Goal: Answer question/provide support: Share knowledge or assist other users

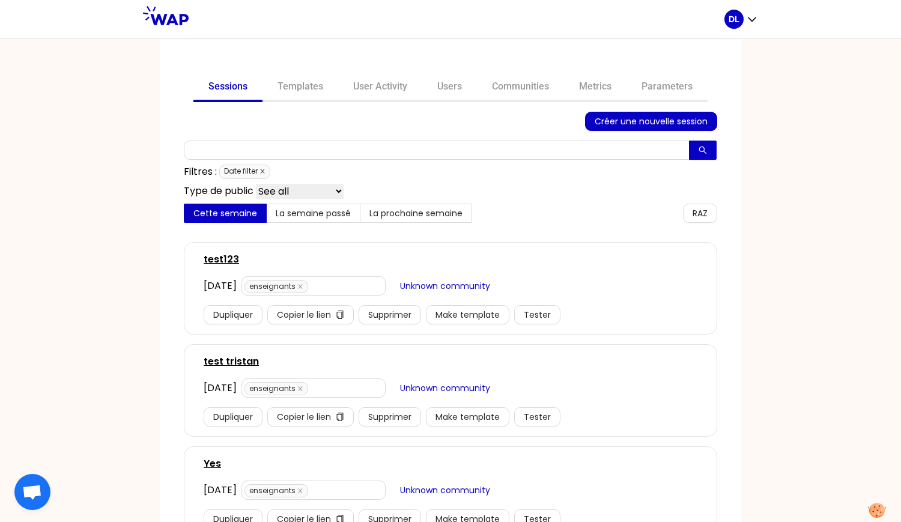
click at [263, 171] on icon "close" at bounding box center [262, 171] width 6 height 6
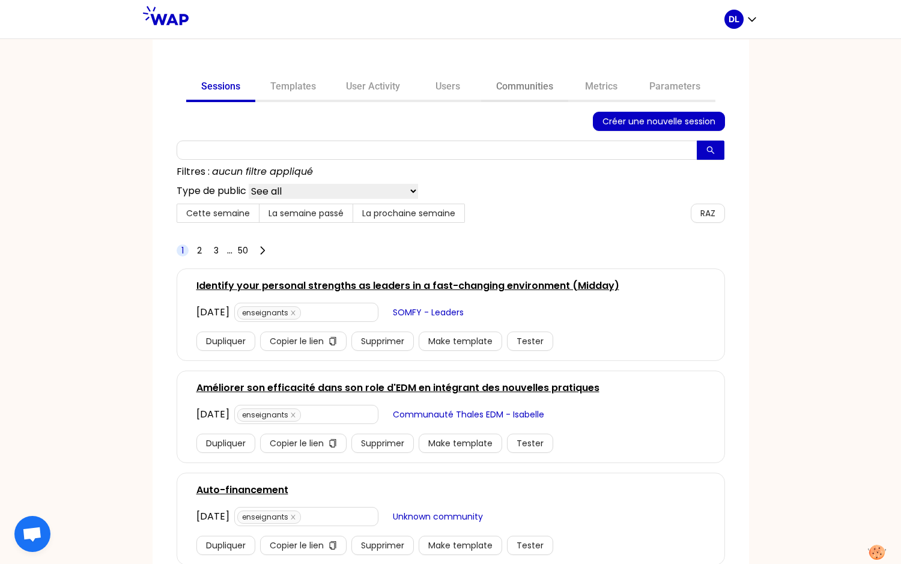
click at [540, 86] on link "Communities" at bounding box center [524, 87] width 87 height 29
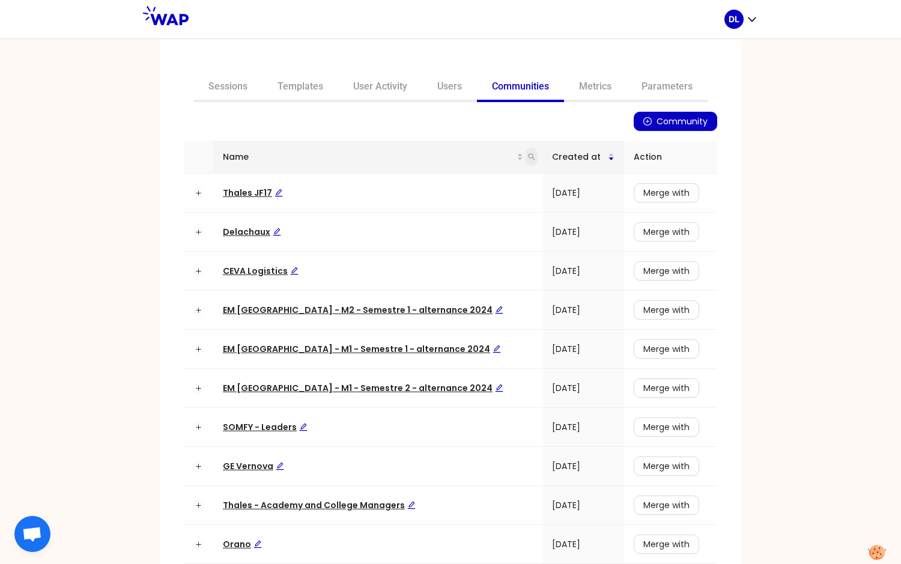
click at [528, 159] on icon "search" at bounding box center [531, 156] width 7 height 7
type input "learning"
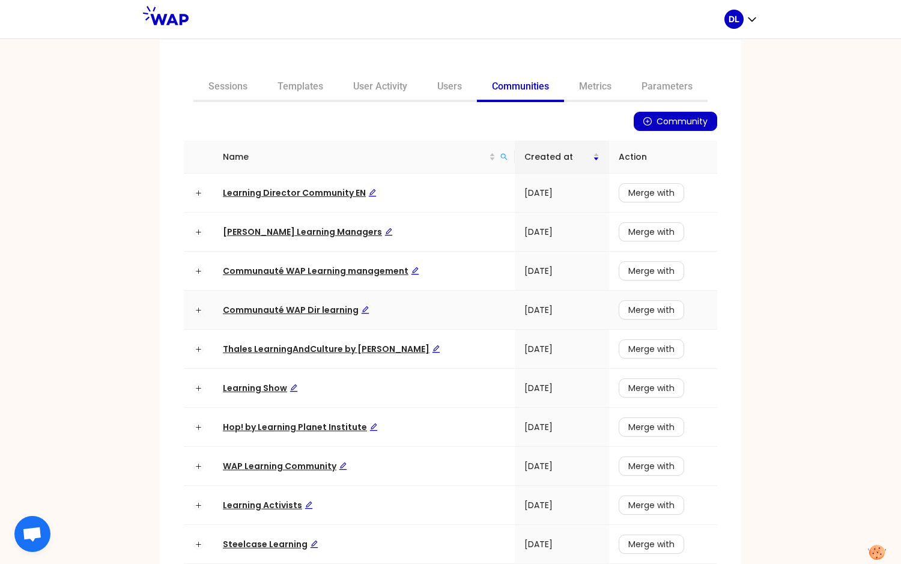
click at [274, 309] on span "Communauté WAP Dir learning" at bounding box center [296, 310] width 147 height 12
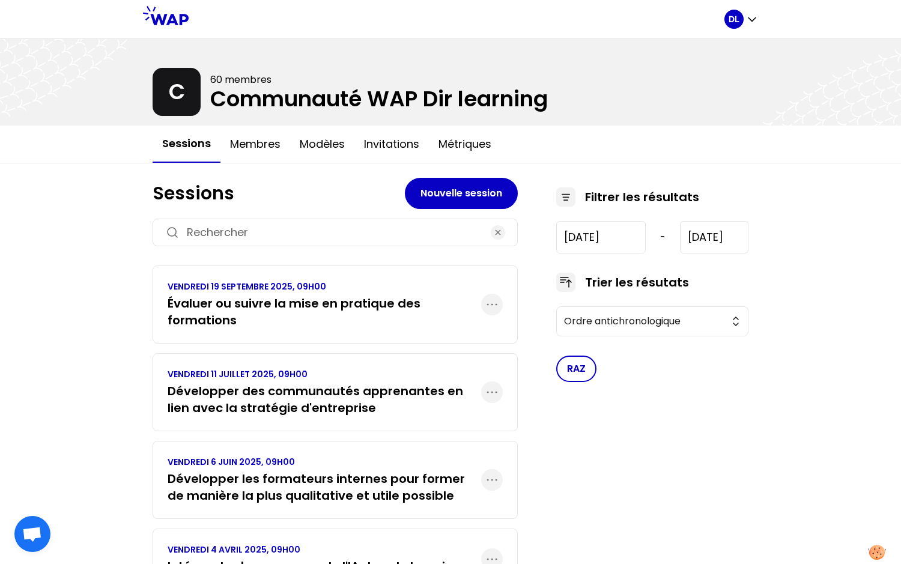
click at [324, 306] on h3 "Évaluer ou suivre la mise en pratique des formations" at bounding box center [325, 312] width 314 height 34
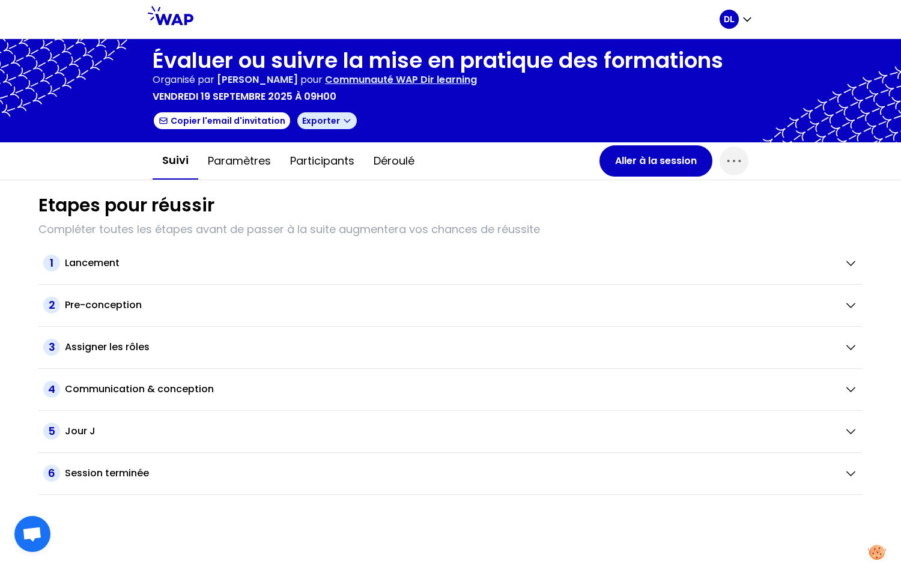
click at [342, 123] on icon "button" at bounding box center [347, 121] width 10 height 10
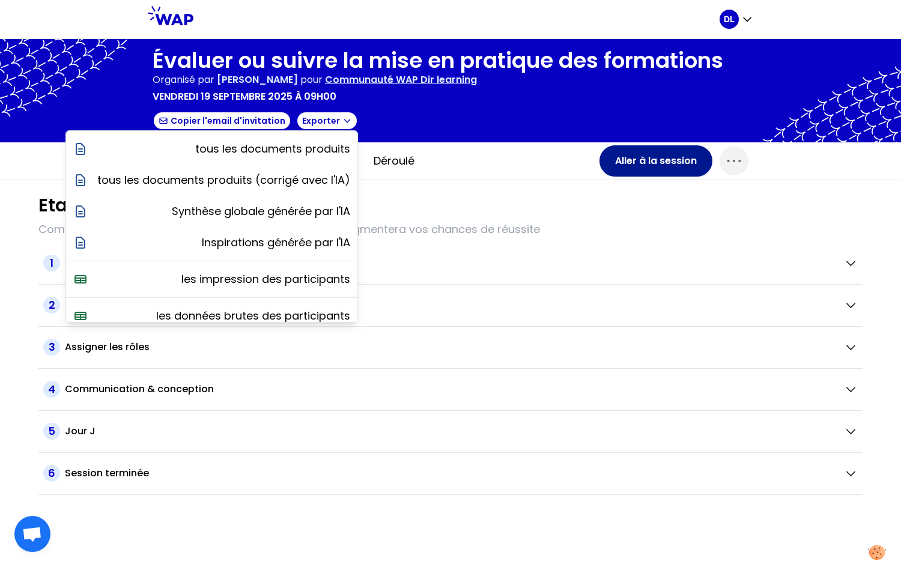
click at [648, 159] on button "Aller à la session" at bounding box center [655, 160] width 113 height 31
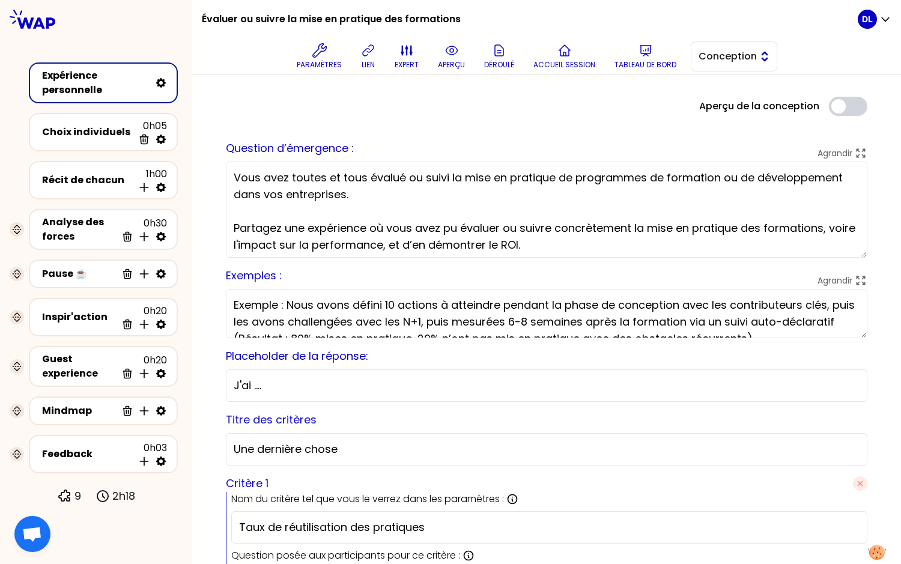
click at [747, 52] on span "Conception" at bounding box center [726, 56] width 54 height 14
click at [746, 103] on span "Facilitation" at bounding box center [741, 105] width 52 height 14
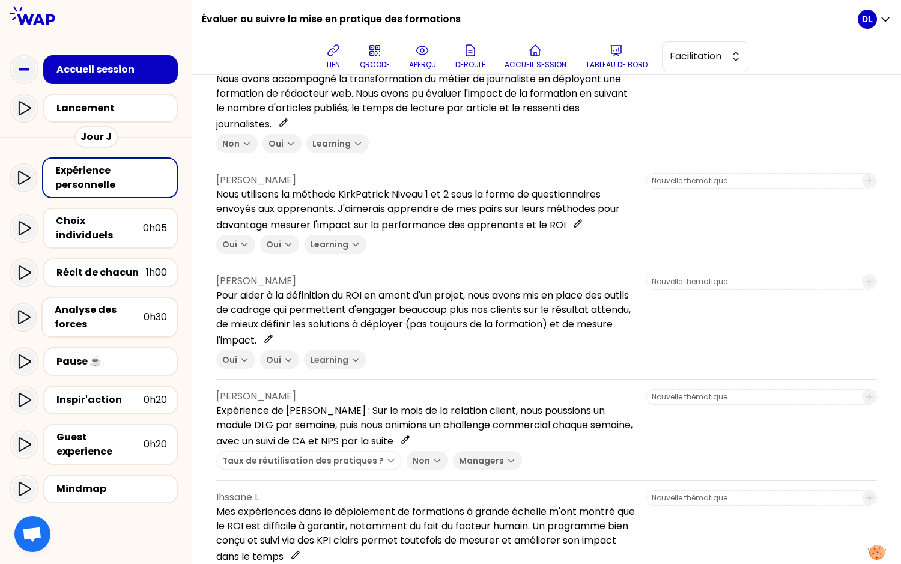
scroll to position [154, 0]
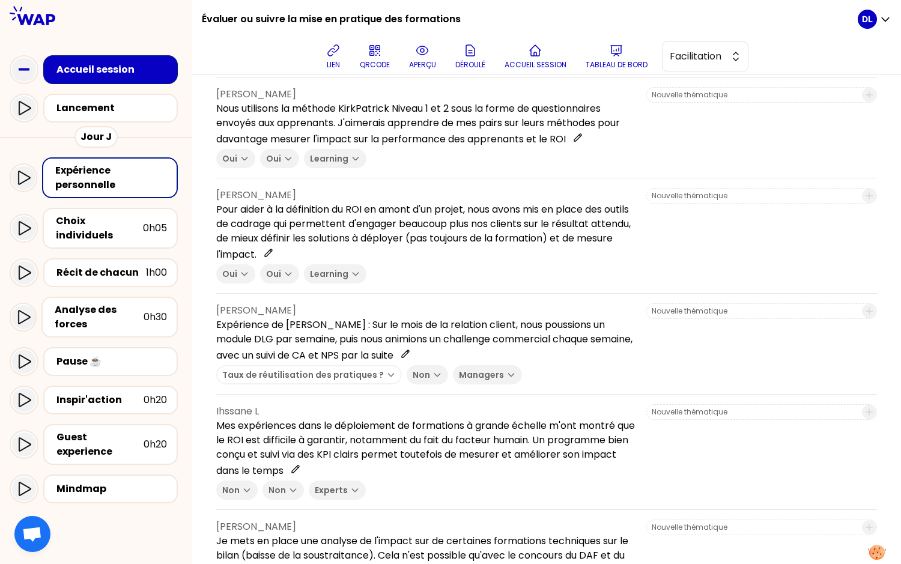
click at [685, 90] on input at bounding box center [753, 95] width 203 height 10
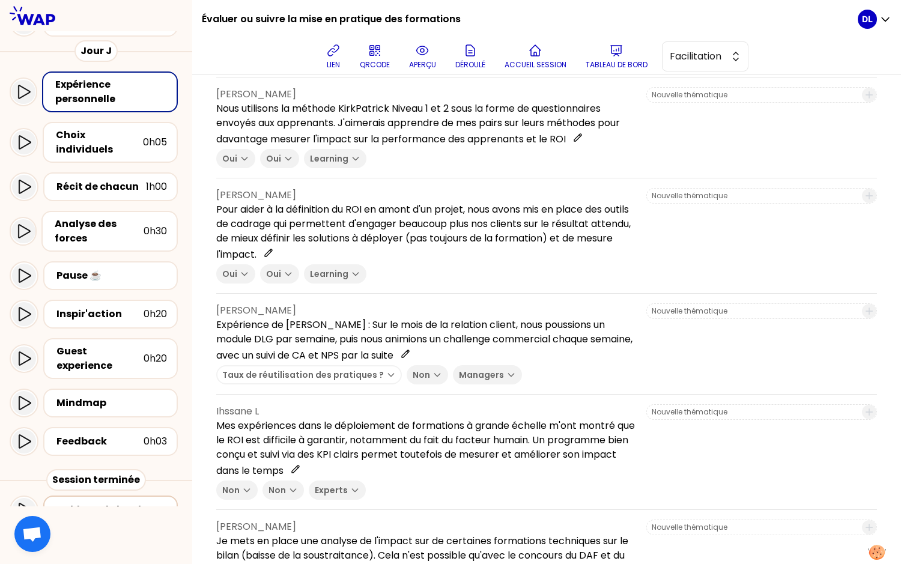
click at [71, 503] on div "Tableau de bord" at bounding box center [113, 510] width 115 height 14
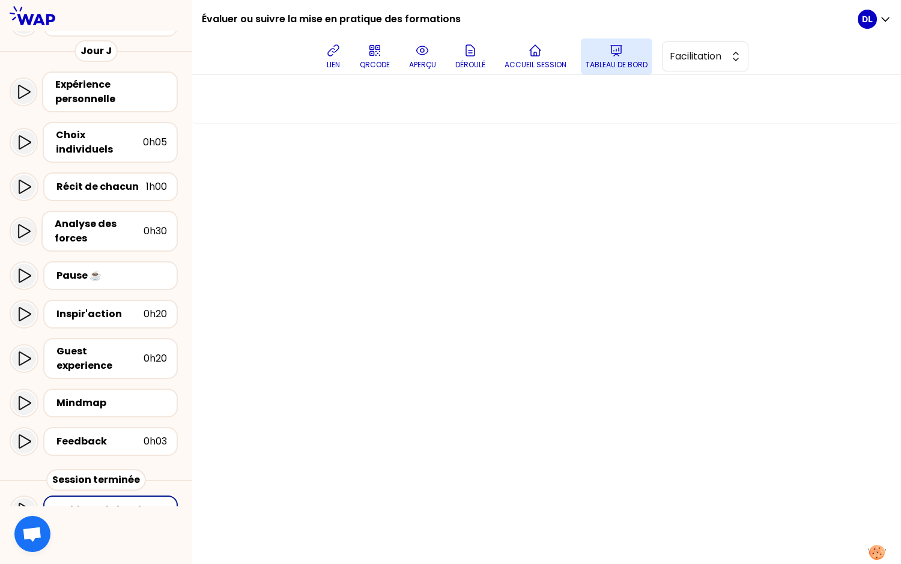
click at [625, 49] on button "Tableau de bord" at bounding box center [616, 56] width 71 height 36
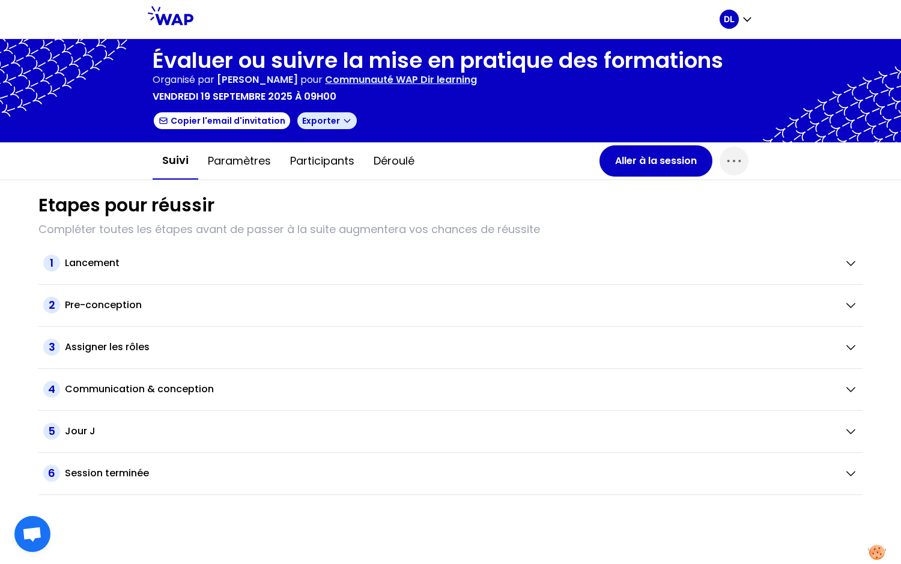
click at [342, 123] on icon "button" at bounding box center [347, 121] width 10 height 10
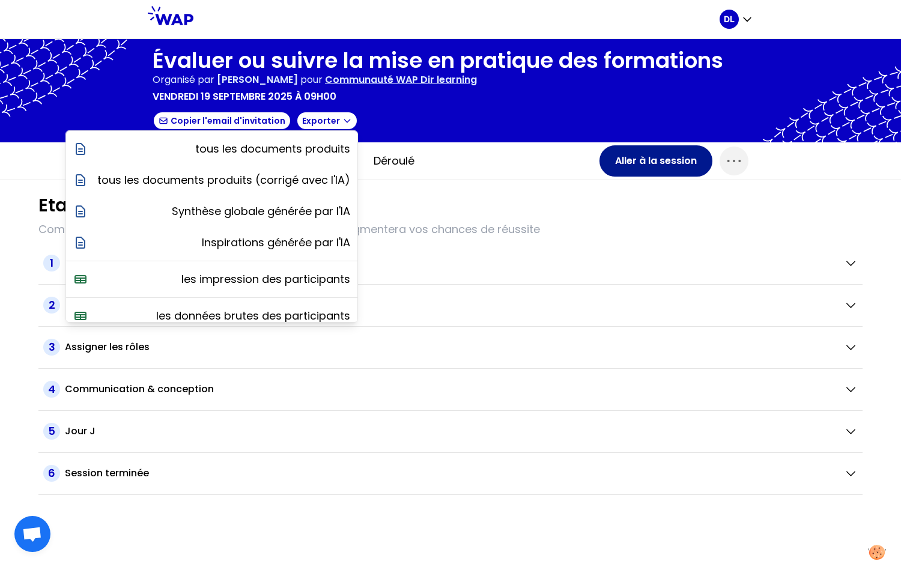
click at [625, 159] on button "Aller à la session" at bounding box center [655, 160] width 113 height 31
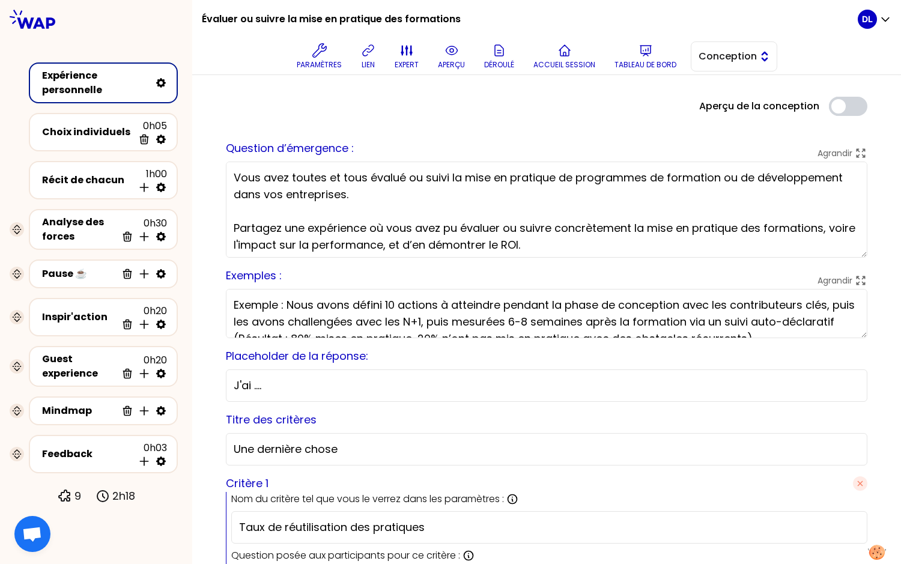
click at [747, 52] on span "Conception" at bounding box center [726, 56] width 54 height 14
click at [731, 103] on span "Facilitation" at bounding box center [741, 105] width 52 height 14
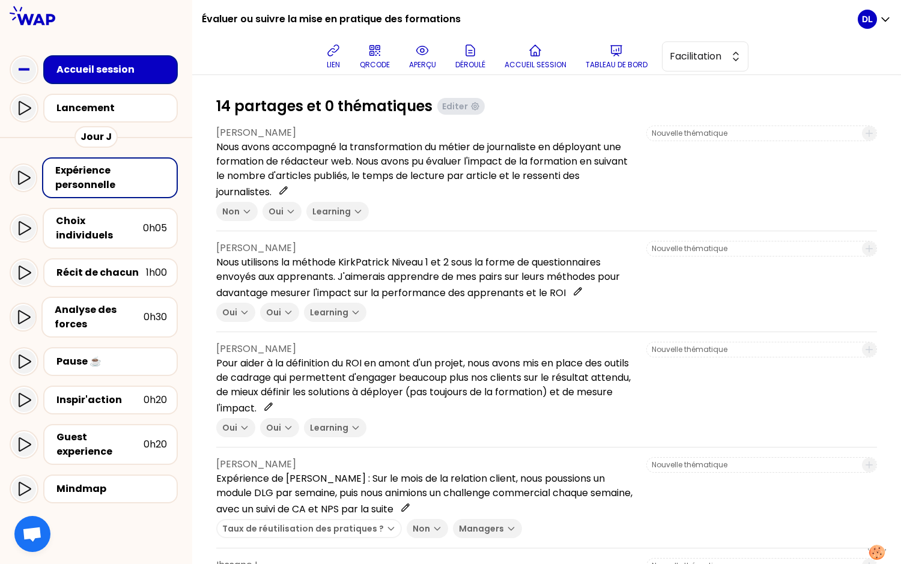
scroll to position [86, 0]
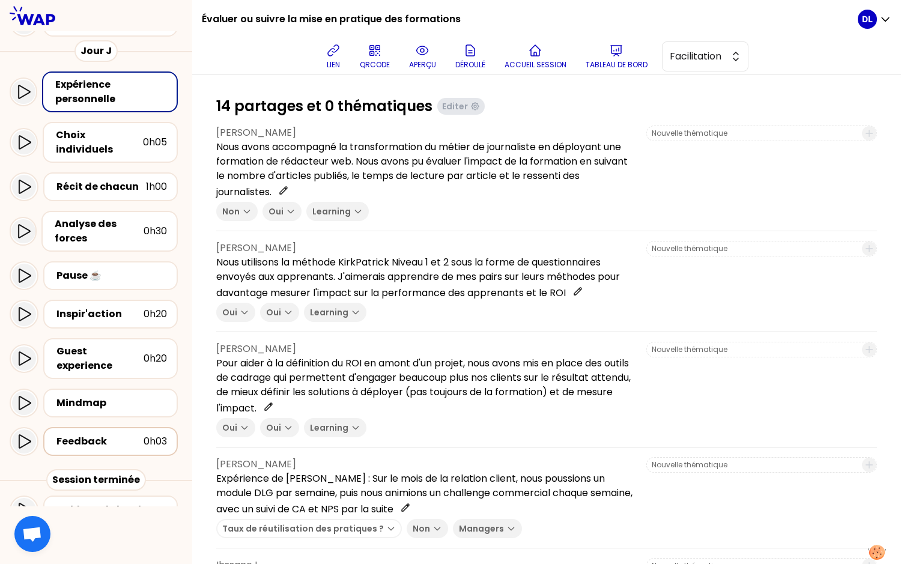
click at [98, 429] on div "Feedback 0h03" at bounding box center [110, 441] width 135 height 29
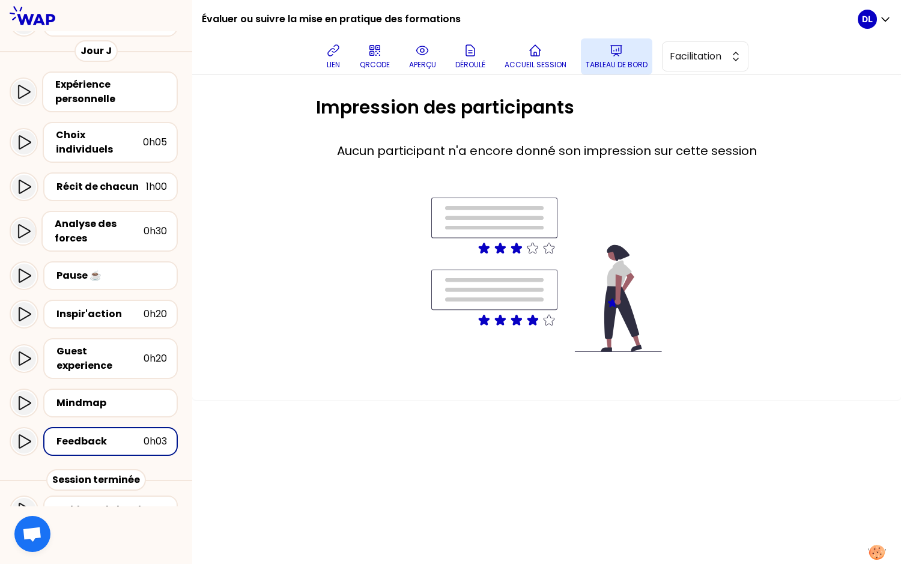
click at [616, 51] on icon at bounding box center [616, 51] width 11 height 10
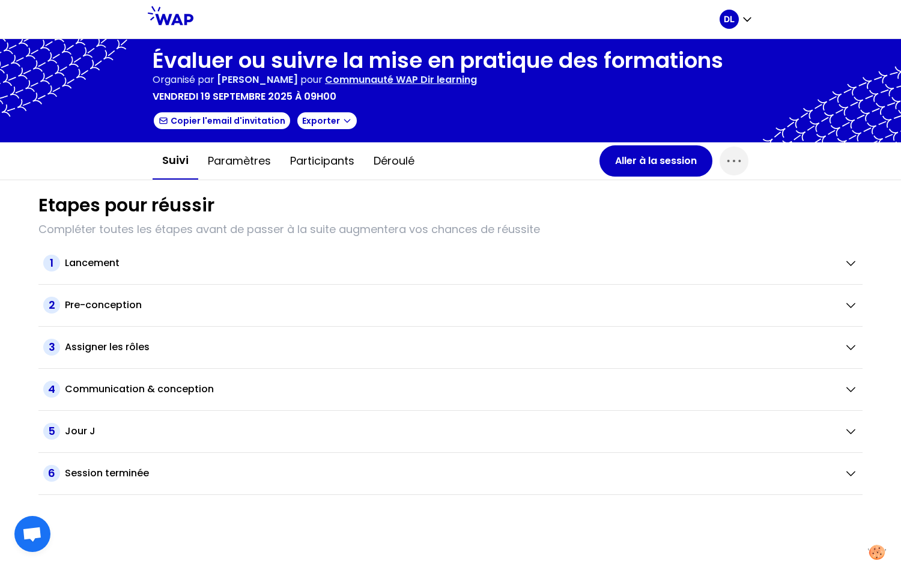
click at [353, 77] on p "Communauté WAP Dir learning" at bounding box center [401, 80] width 152 height 14
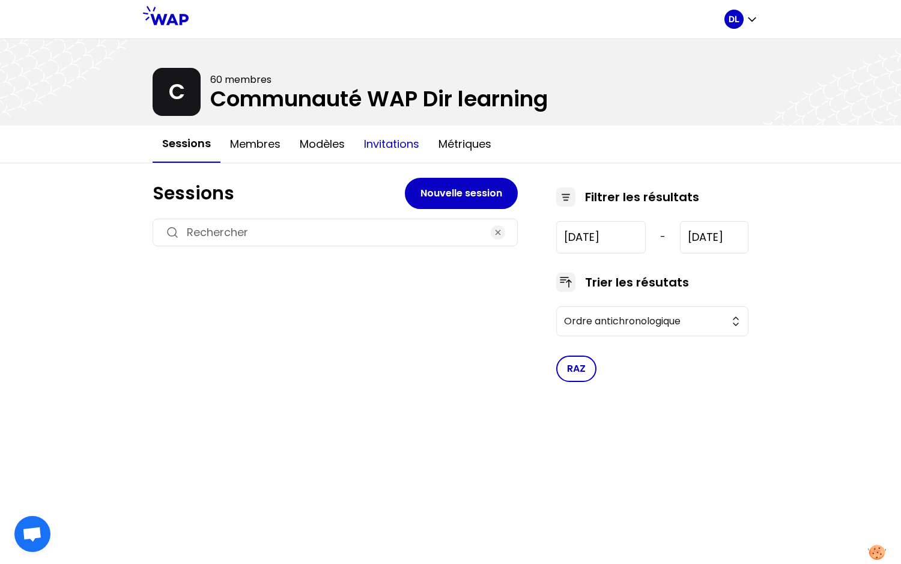
type input "[DATE]"
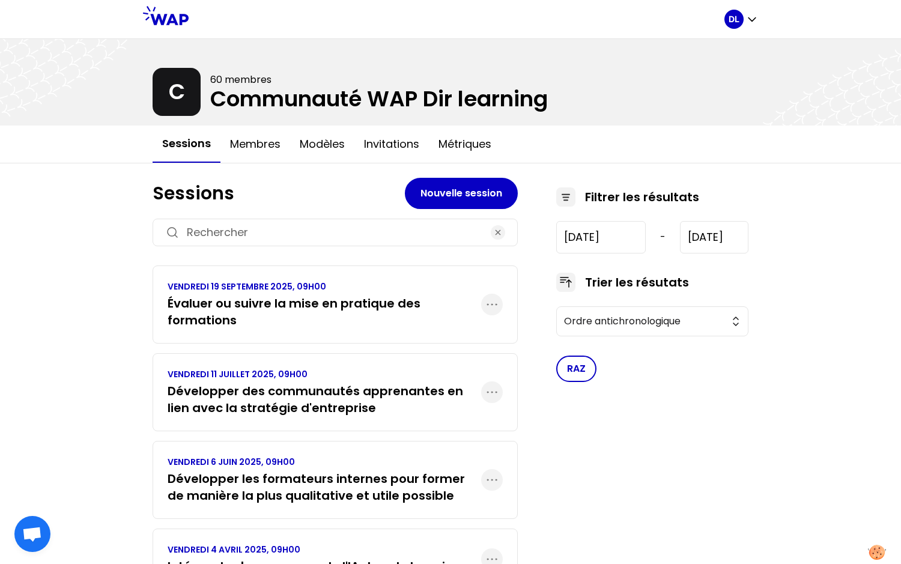
scroll to position [5, 0]
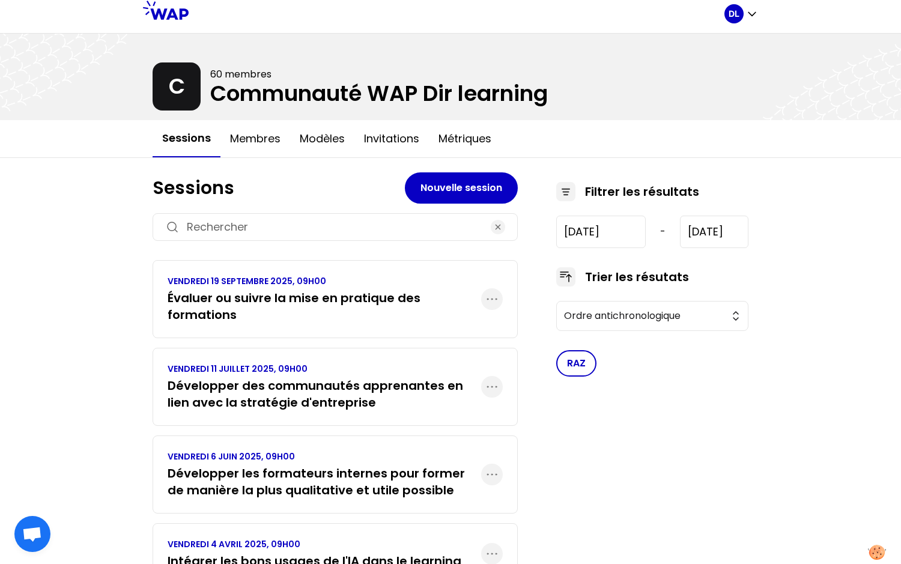
click at [338, 386] on h3 "Développer des communautés apprenantes en lien avec la stratégie d'entreprise" at bounding box center [325, 394] width 314 height 34
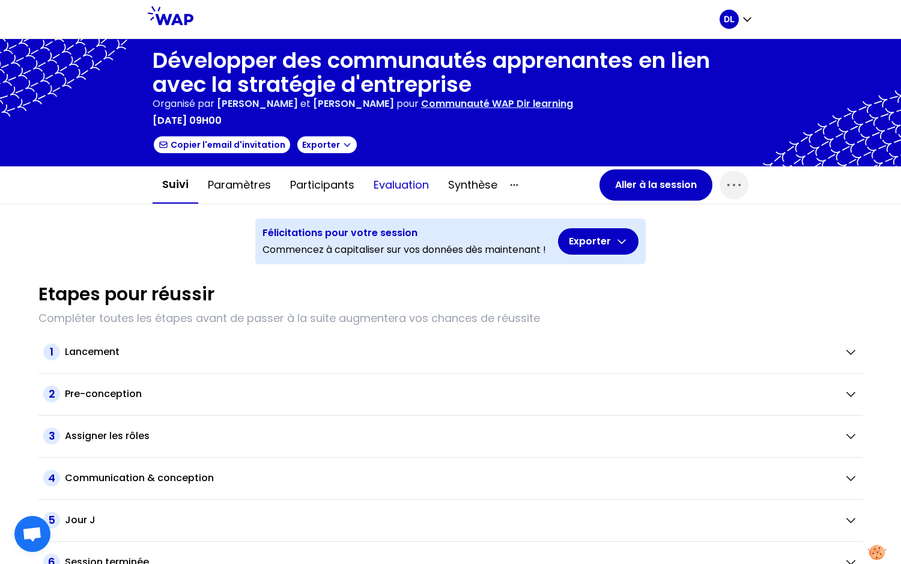
click at [398, 186] on button "Evaluation" at bounding box center [401, 185] width 74 height 36
